Goal: Transaction & Acquisition: Purchase product/service

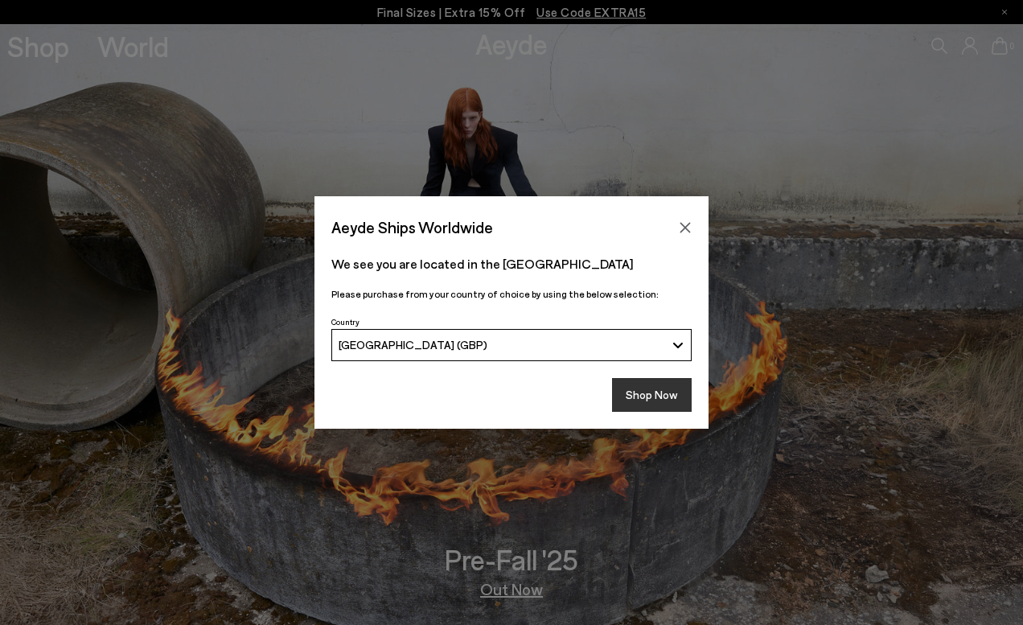
click at [636, 393] on button "Shop Now" at bounding box center [652, 395] width 80 height 34
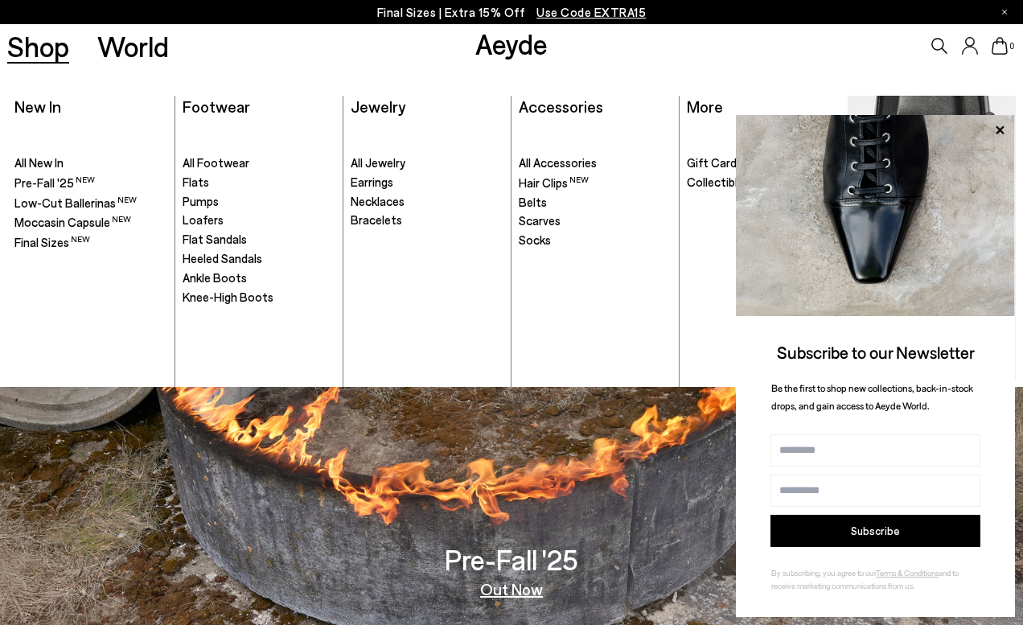
click at [39, 60] on link "Shop" at bounding box center [38, 46] width 62 height 28
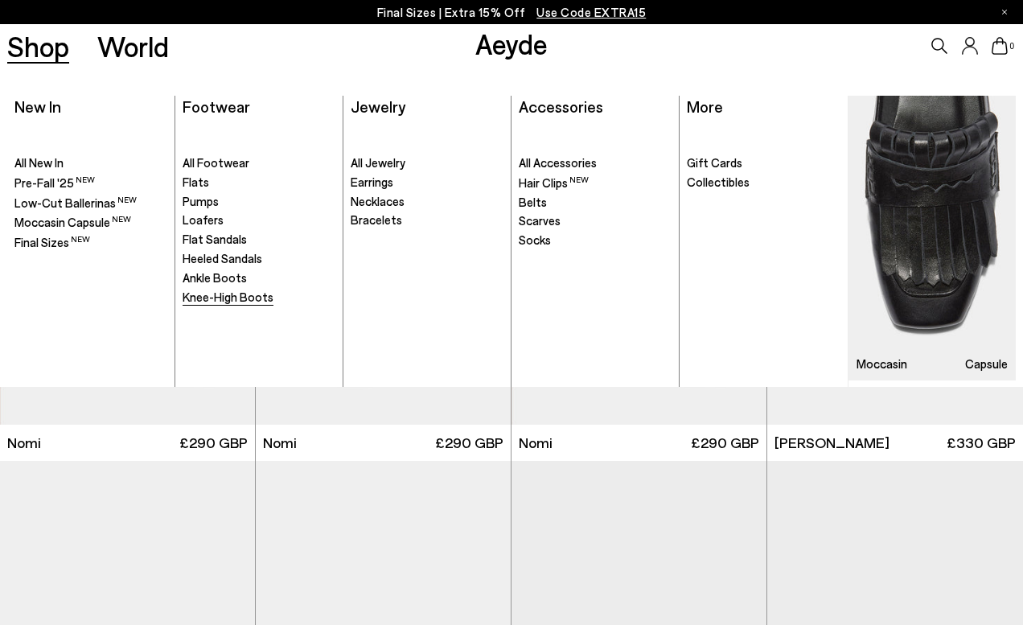
click at [218, 300] on span "Knee-High Boots" at bounding box center [228, 296] width 91 height 14
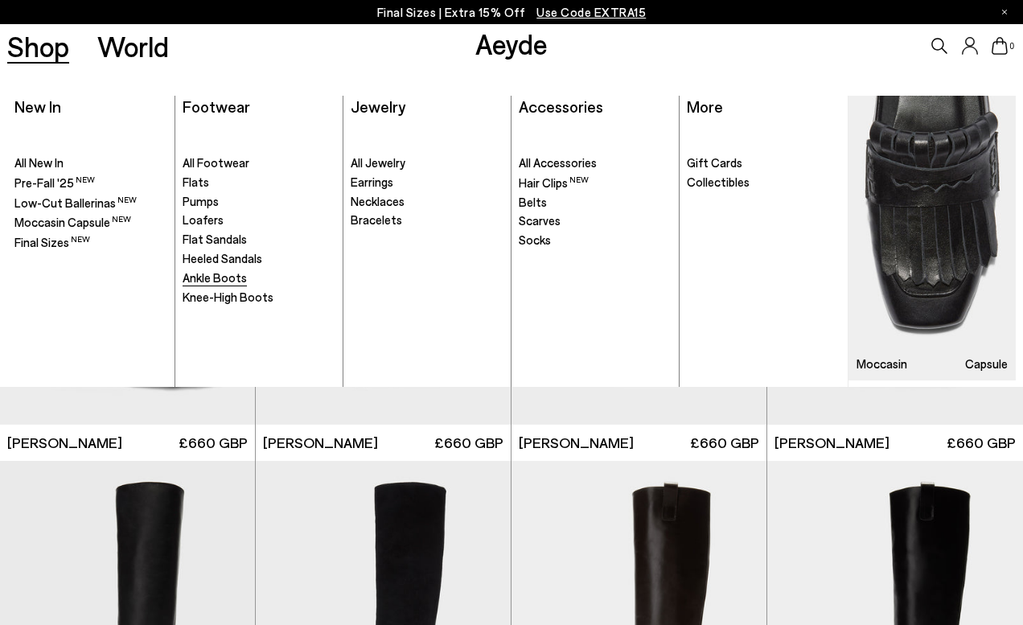
click at [220, 278] on span "Ankle Boots" at bounding box center [215, 277] width 64 height 14
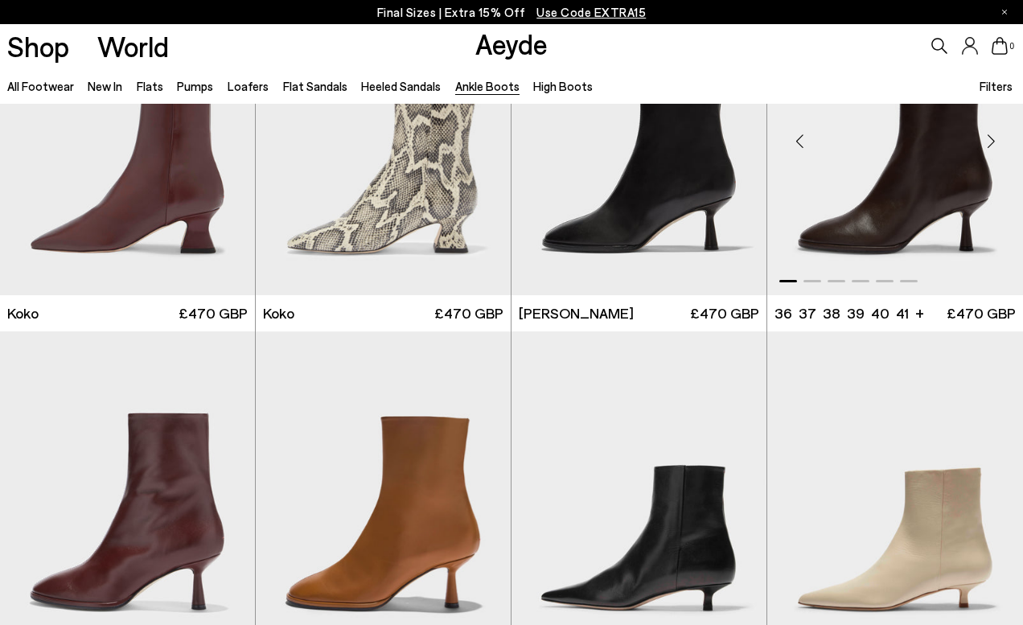
scroll to position [807, 0]
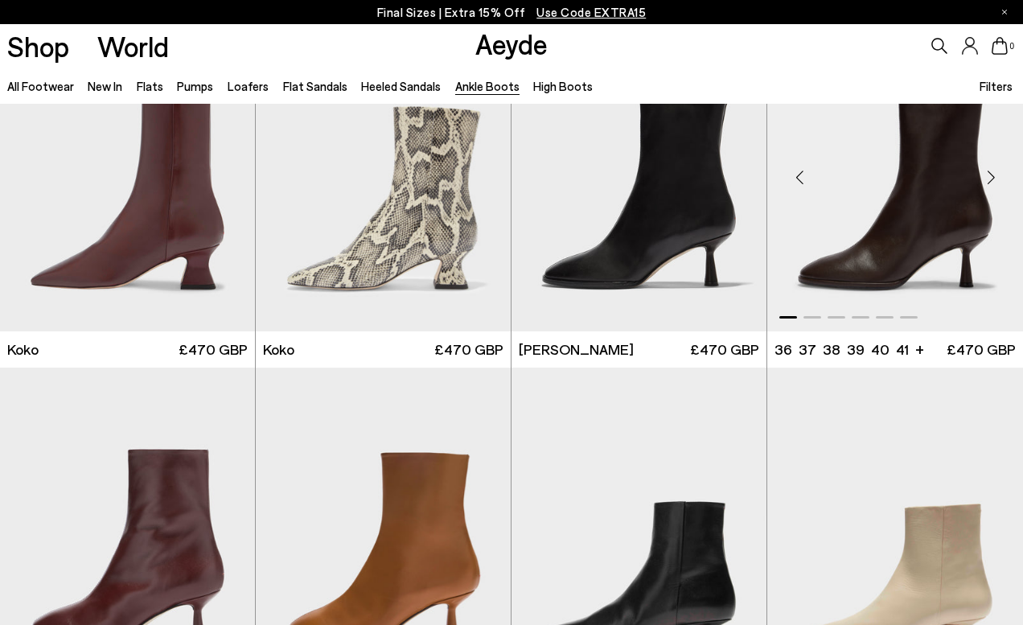
click at [995, 169] on div "Next slide" at bounding box center [991, 177] width 48 height 48
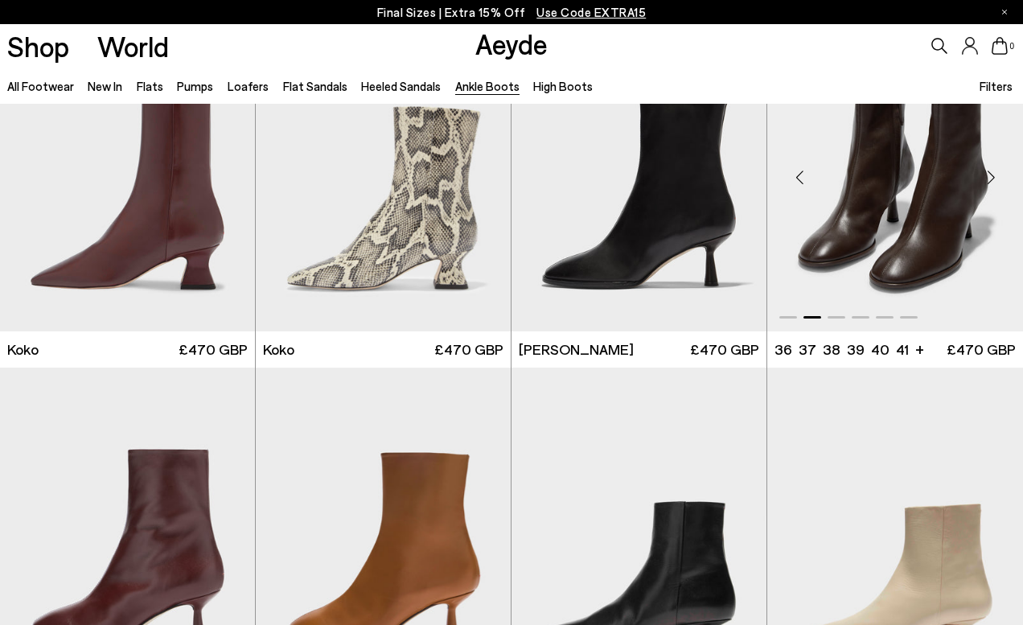
click at [995, 169] on div "Next slide" at bounding box center [991, 177] width 48 height 48
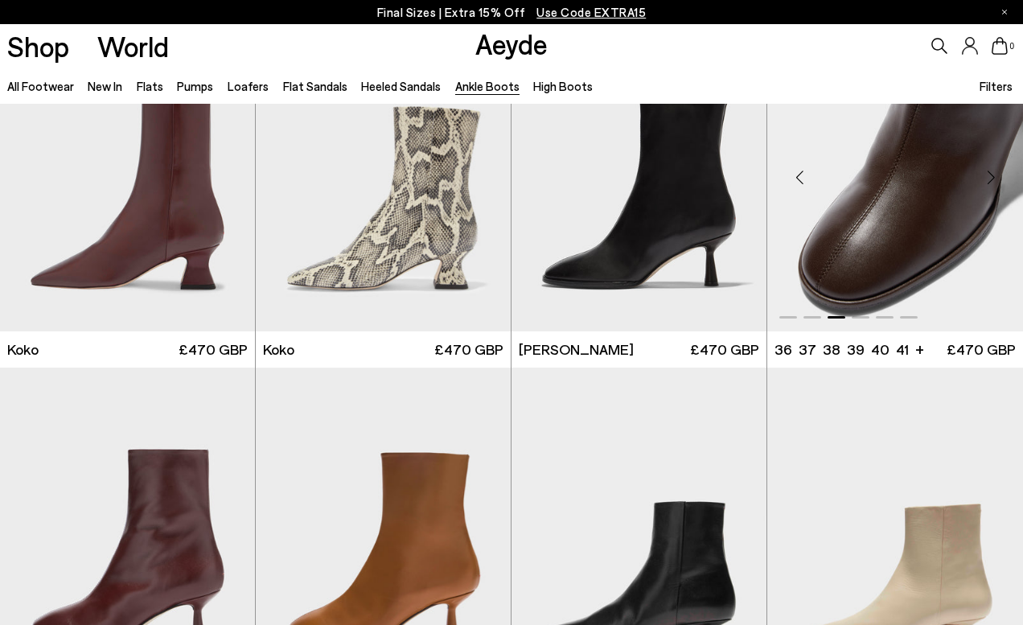
click at [995, 169] on div "Next slide" at bounding box center [991, 177] width 48 height 48
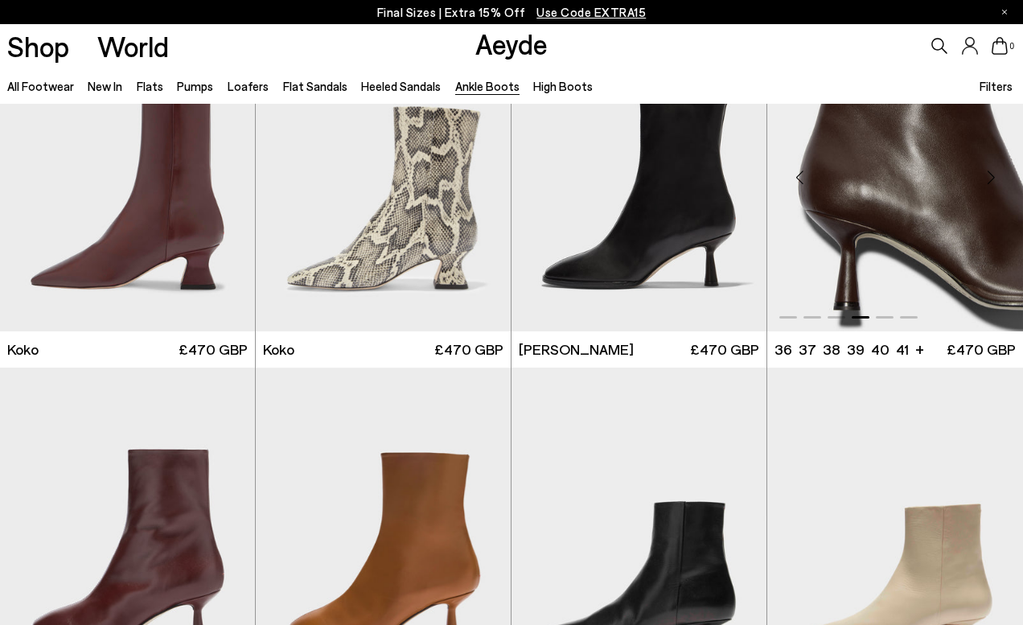
click at [995, 169] on div "Next slide" at bounding box center [991, 177] width 48 height 48
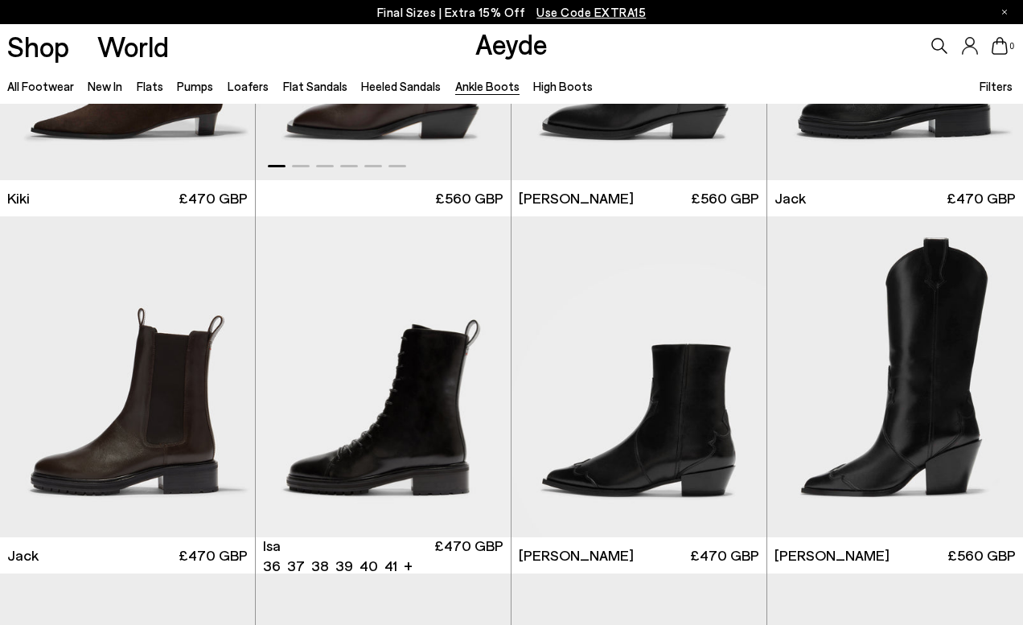
scroll to position [2111, 0]
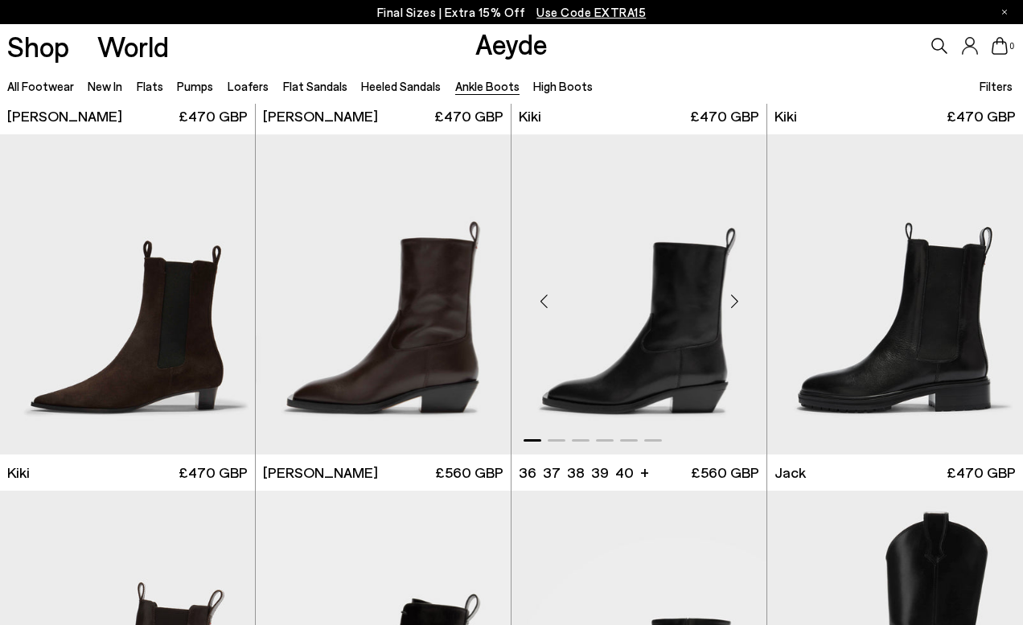
click at [730, 300] on div "Next slide" at bounding box center [734, 301] width 48 height 48
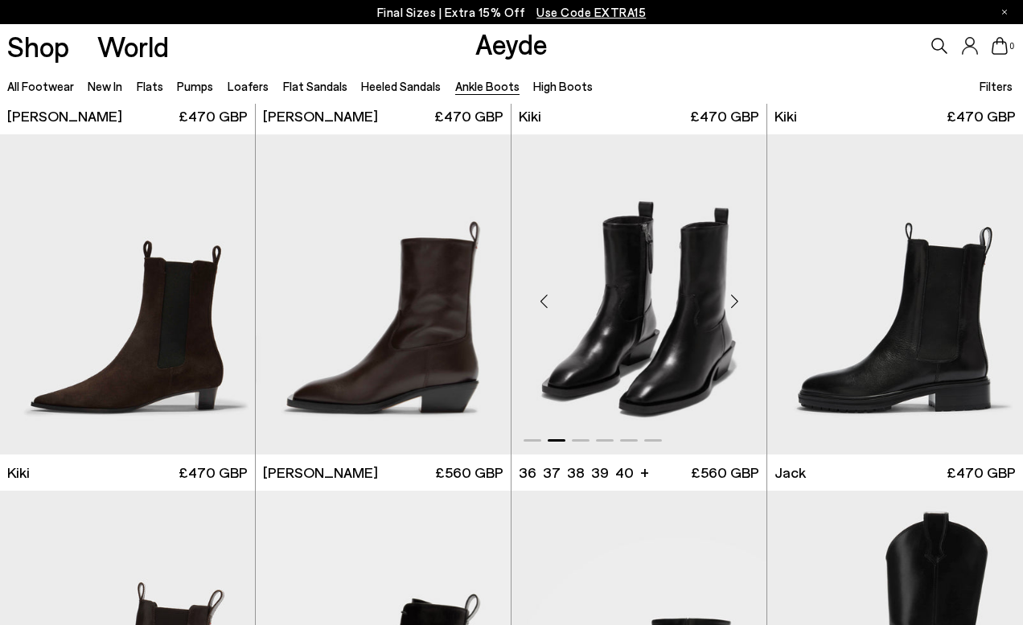
click at [730, 300] on div "Next slide" at bounding box center [734, 301] width 48 height 48
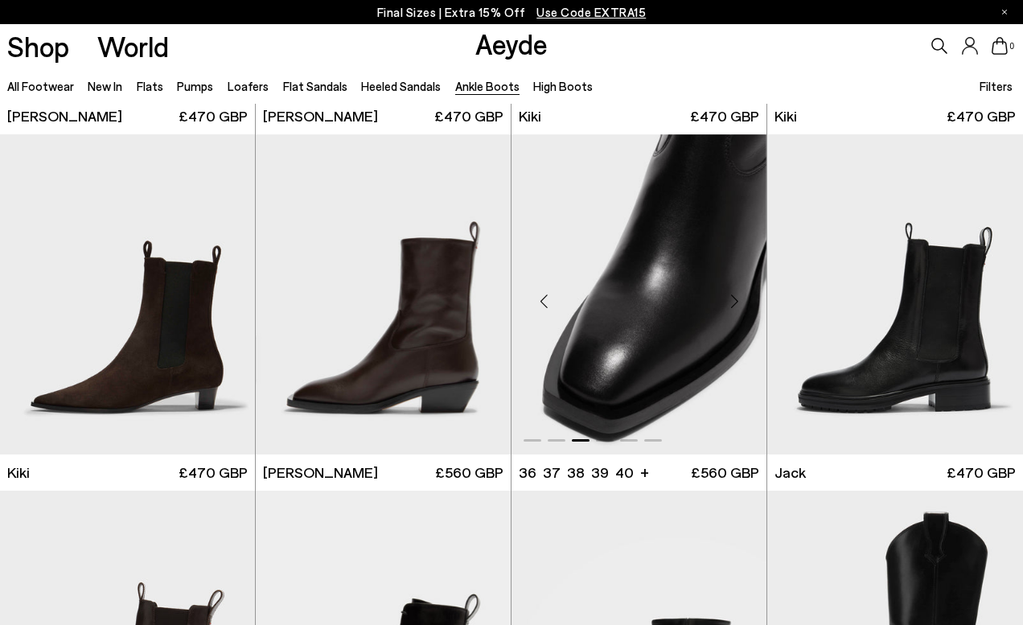
click at [730, 300] on div "Next slide" at bounding box center [734, 301] width 48 height 48
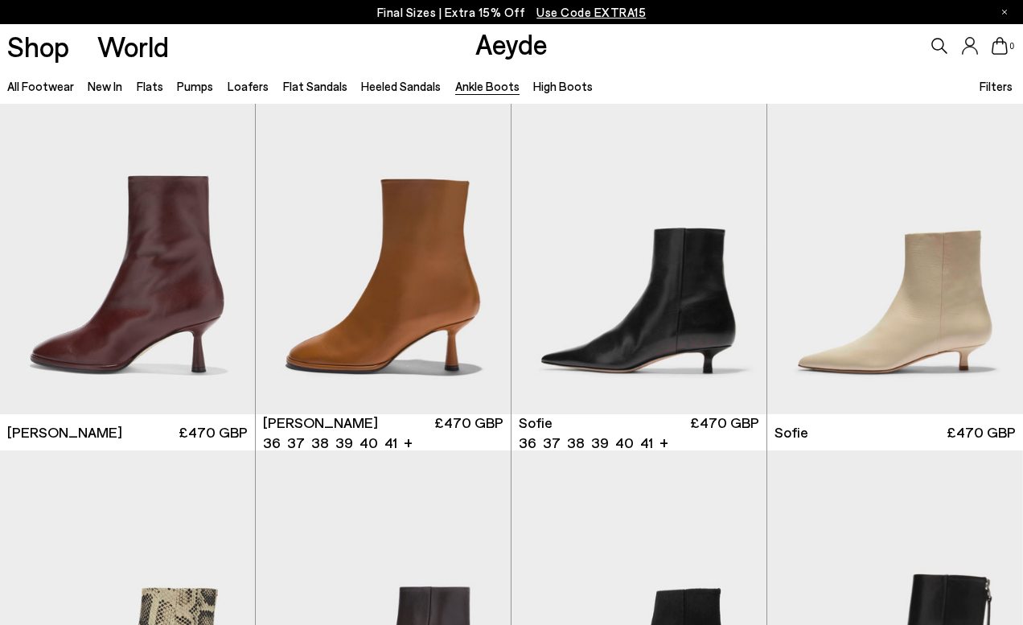
scroll to position [1001, 0]
